Goal: Find specific page/section: Find specific page/section

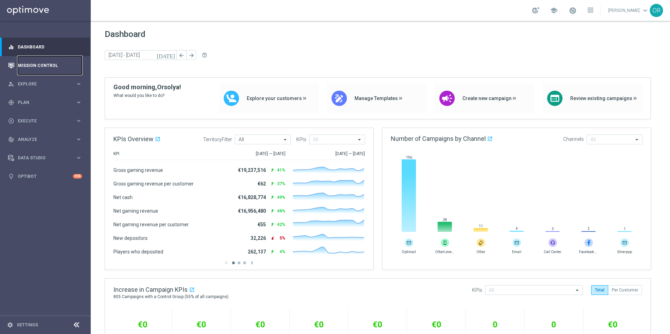
click at [54, 64] on link "Mission Control" at bounding box center [50, 65] width 64 height 18
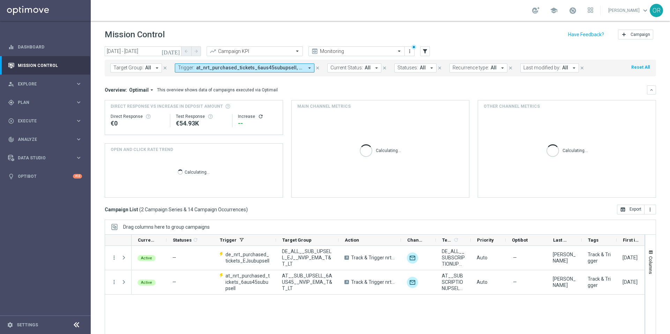
click at [272, 69] on span "at_nrt_purchased_tickets_6aus45subupsell, de_nrt_purchased_tickets_EJsubupsell" at bounding box center [249, 68] width 107 height 6
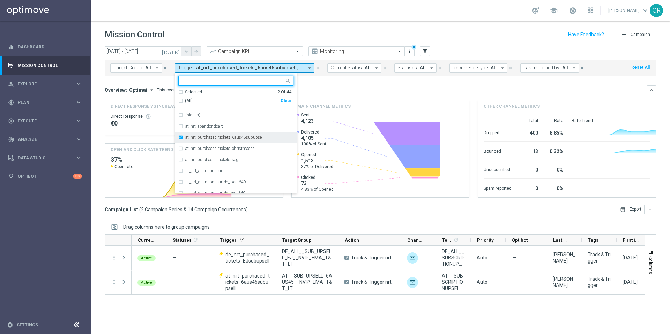
click at [181, 137] on div "at_nrt_purchased_tickets_6aus45subupsell" at bounding box center [235, 137] width 115 height 11
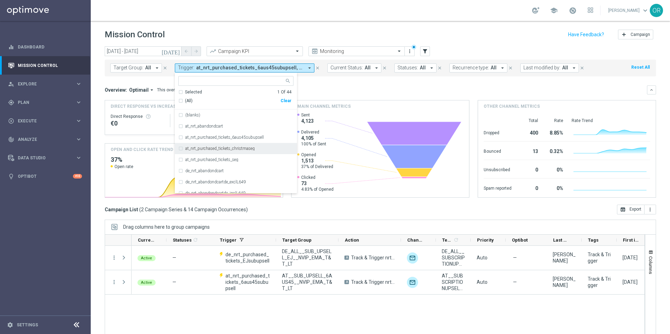
click at [181, 149] on div "at_nrt_purchased_tickets_christmaseg" at bounding box center [235, 148] width 115 height 11
click at [180, 144] on div "de_nrt_purchased_tickets_christmaseg" at bounding box center [235, 144] width 115 height 11
click at [180, 157] on div "de_nrt_purchased_tickets_EJsubupsell" at bounding box center [235, 155] width 115 height 11
click at [368, 88] on div "Overview: Optimail arrow_drop_down This overview shows data of campaigns execut…" at bounding box center [376, 90] width 542 height 6
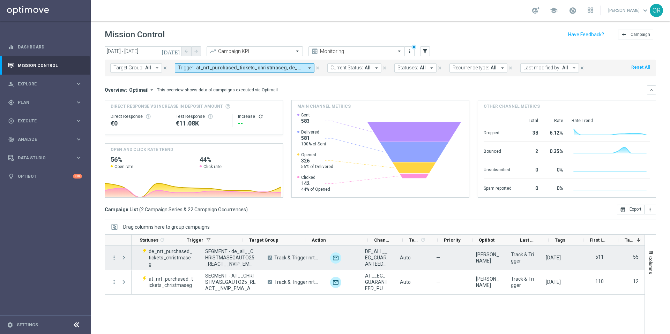
scroll to position [0, 0]
